Goal: Information Seeking & Learning: Learn about a topic

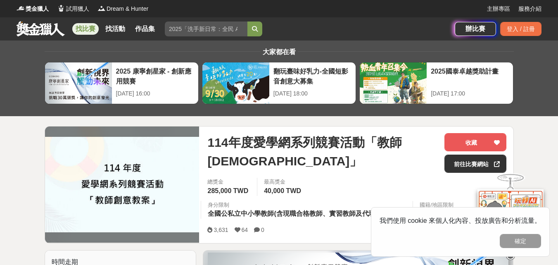
click at [85, 30] on link "找比賽" at bounding box center [85, 29] width 26 height 12
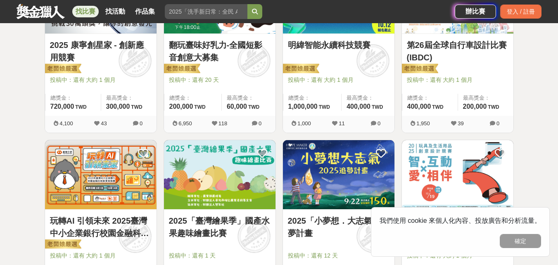
scroll to position [689, 0]
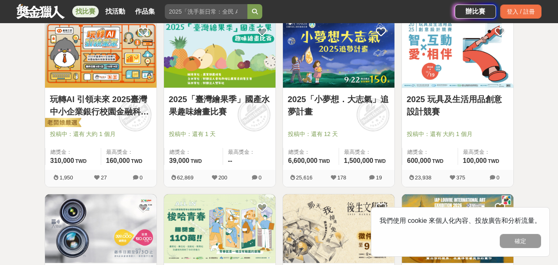
click at [119, 85] on img at bounding box center [101, 53] width 112 height 69
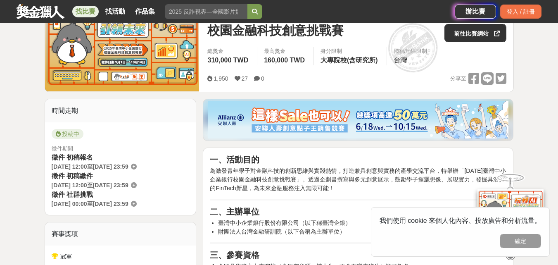
scroll to position [138, 0]
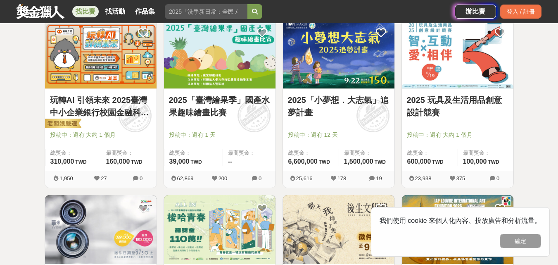
scroll to position [689, 0]
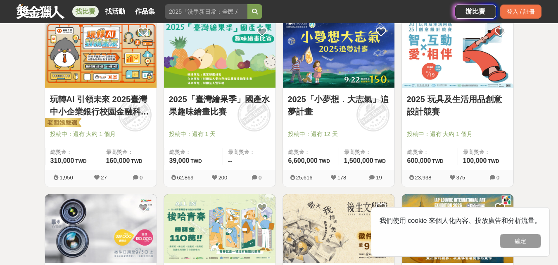
click at [216, 62] on img at bounding box center [220, 53] width 112 height 69
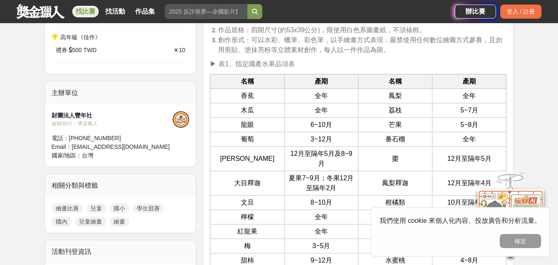
scroll to position [276, 0]
